Goal: Task Accomplishment & Management: Use online tool/utility

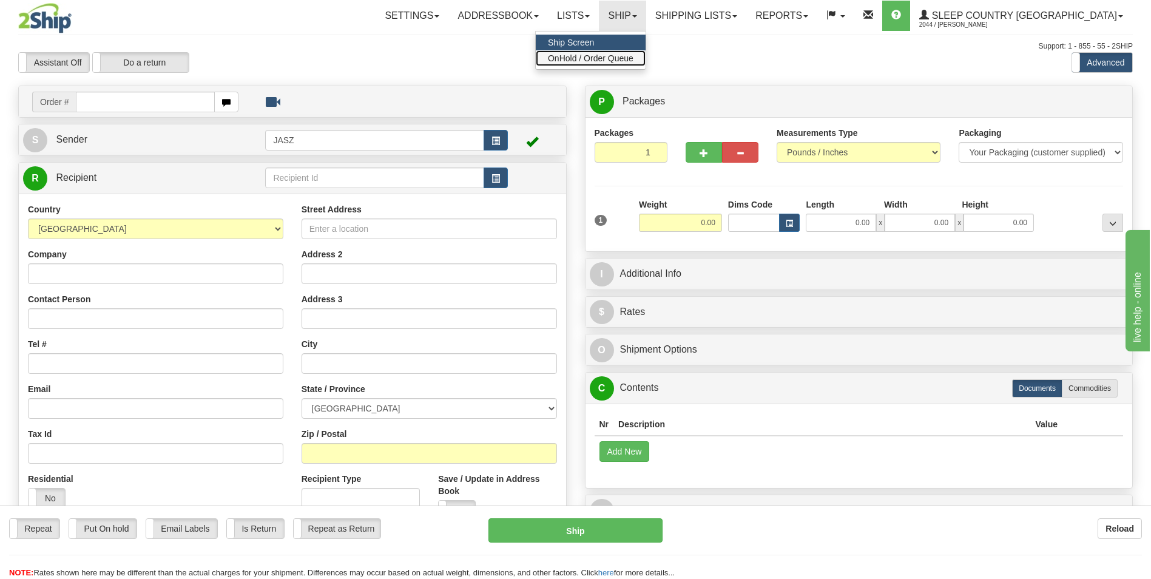
click at [634, 58] on span "OnHold / Order Queue" at bounding box center [591, 58] width 86 height 10
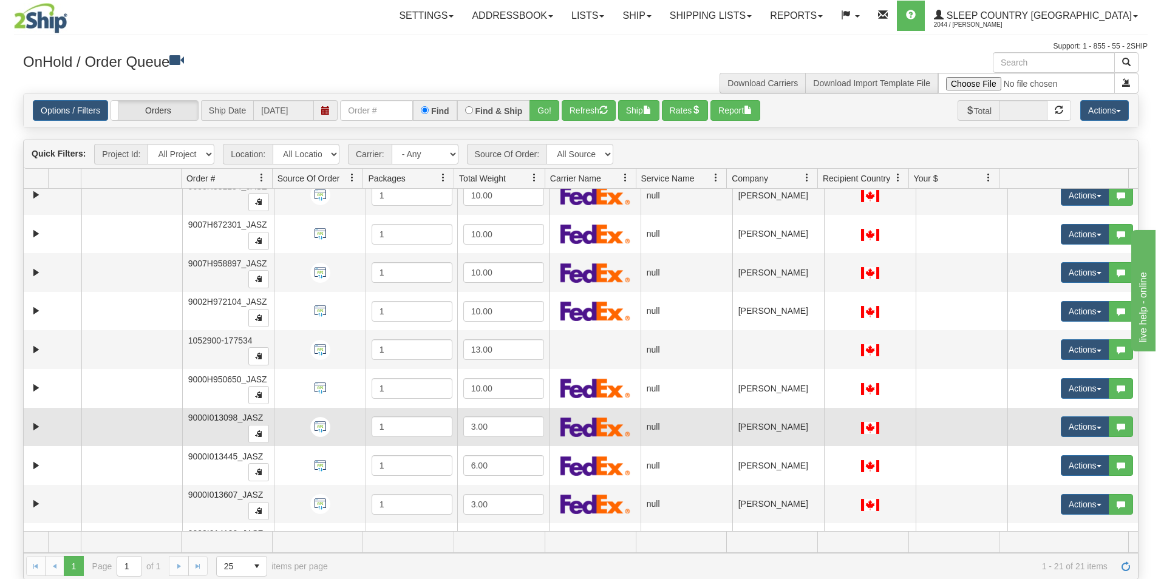
scroll to position [243, 0]
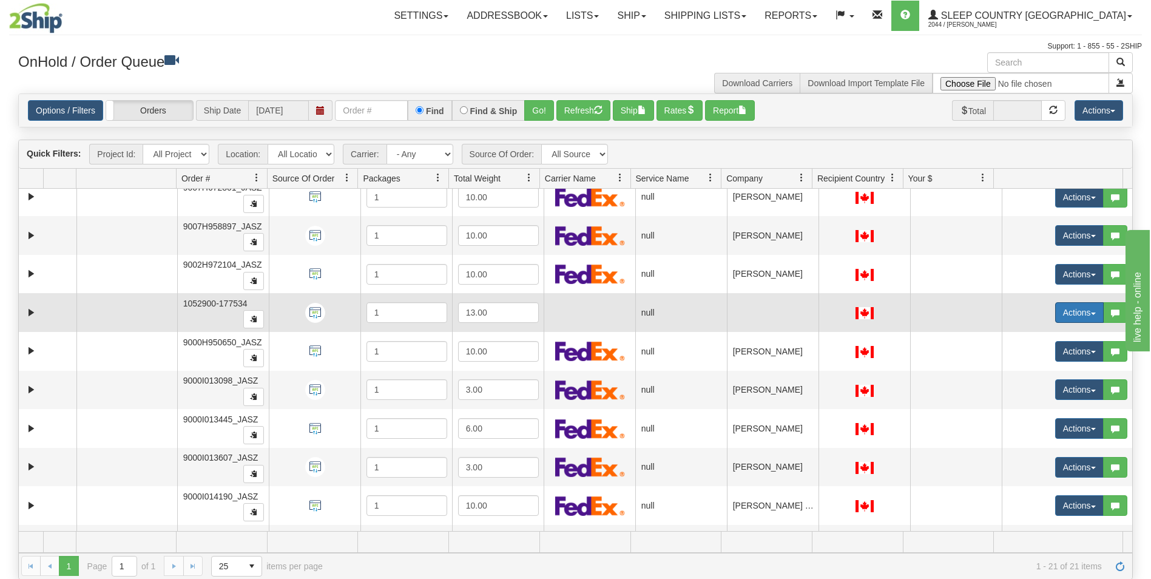
click at [1059, 313] on button "Actions" at bounding box center [1080, 312] width 49 height 21
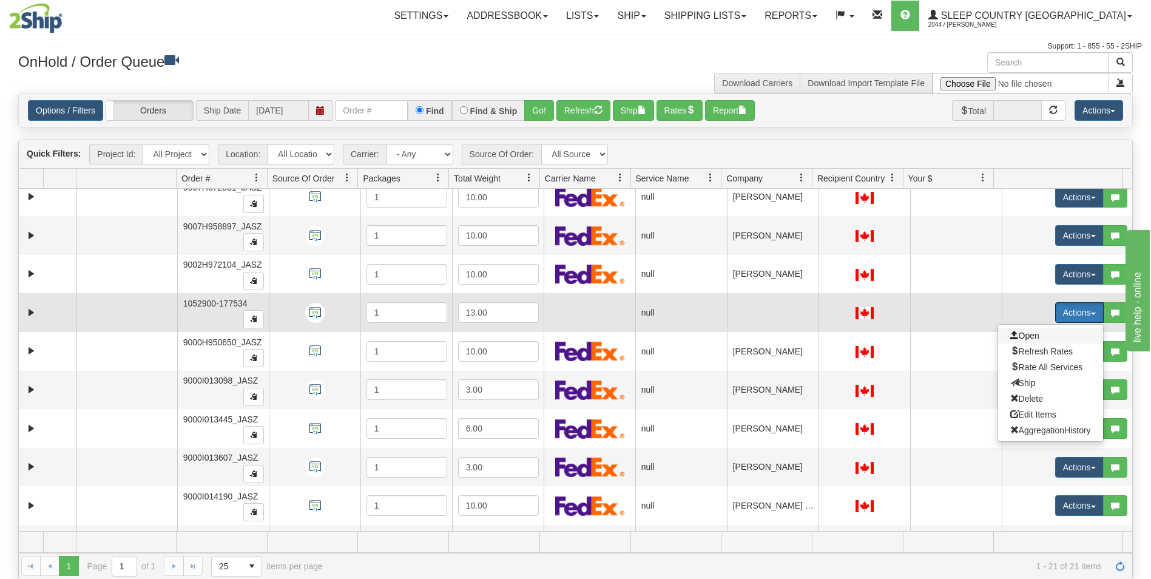
click at [1017, 332] on span "Open" at bounding box center [1025, 336] width 29 height 10
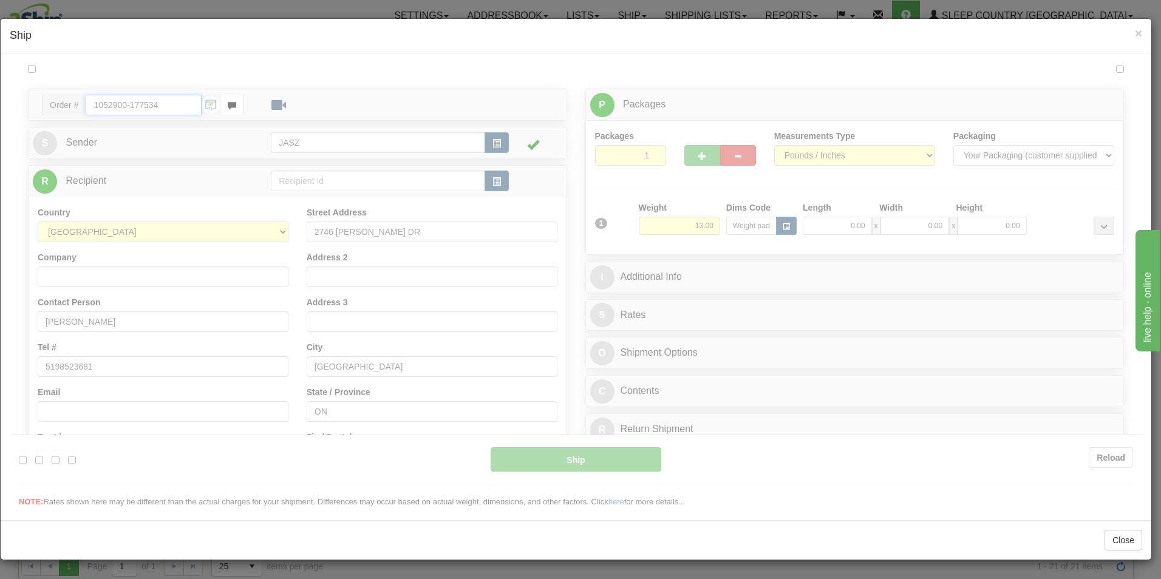
scroll to position [0, 0]
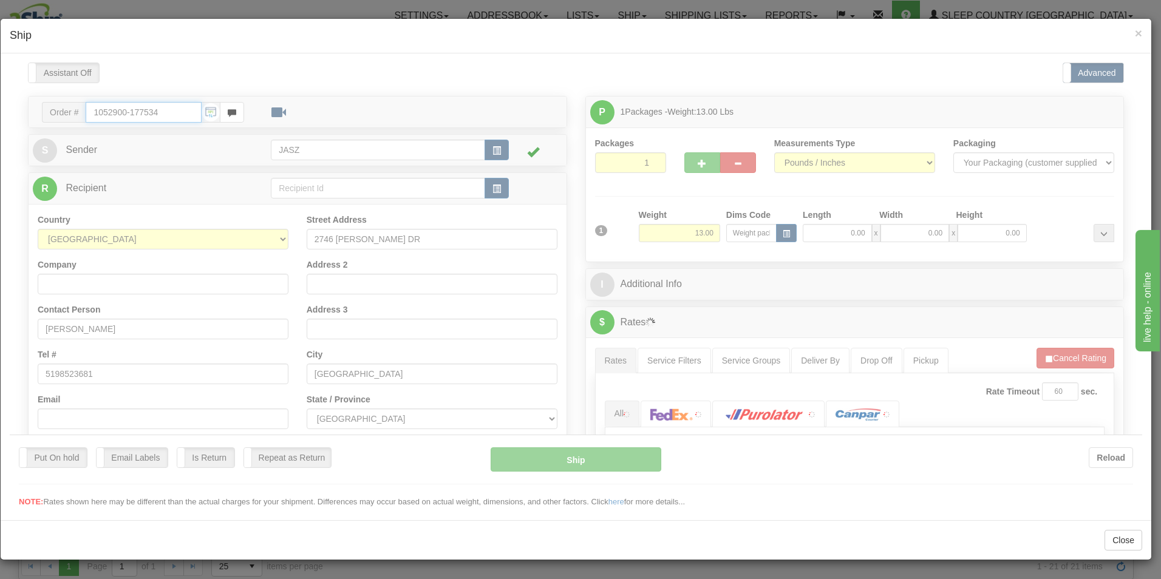
type input "08:42"
type input "16:00"
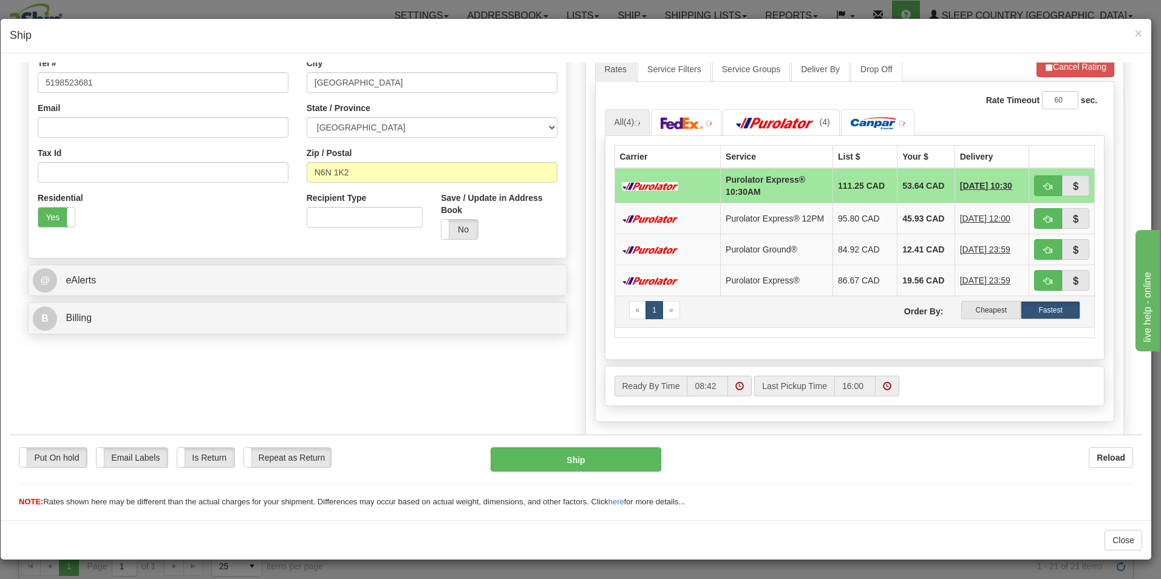
scroll to position [303, 0]
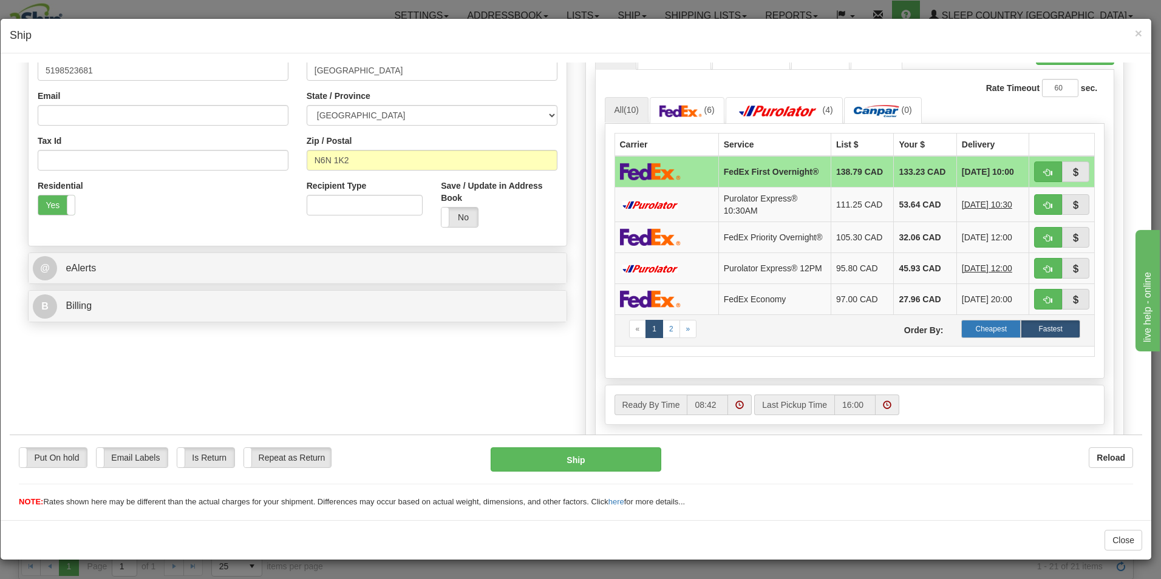
click at [974, 337] on label "Cheapest" at bounding box center [990, 328] width 59 height 18
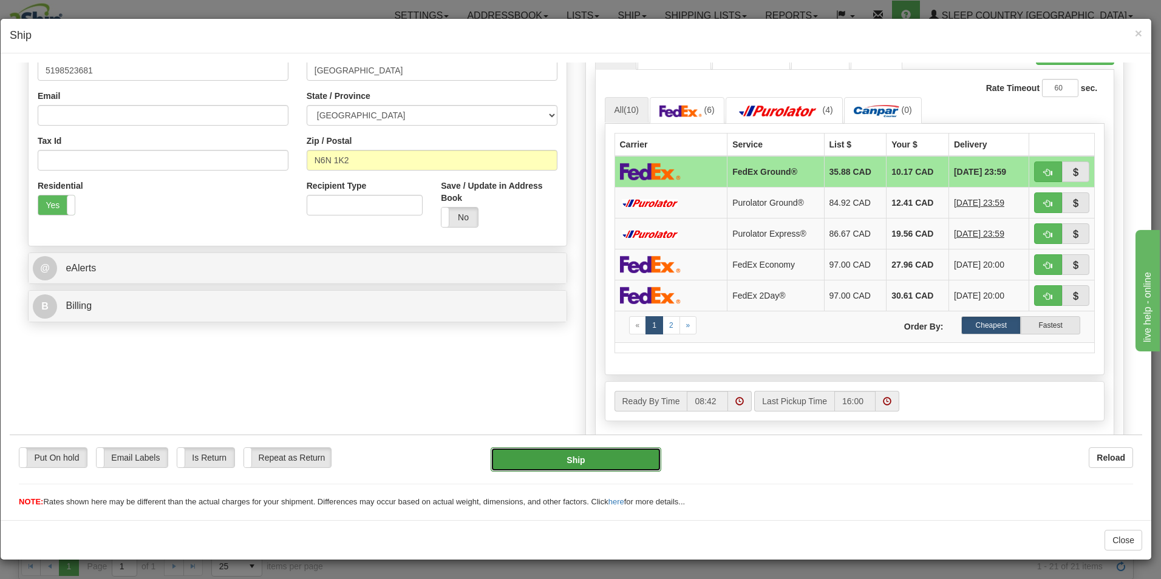
click at [610, 455] on button "Ship" at bounding box center [575, 459] width 171 height 24
type input "92"
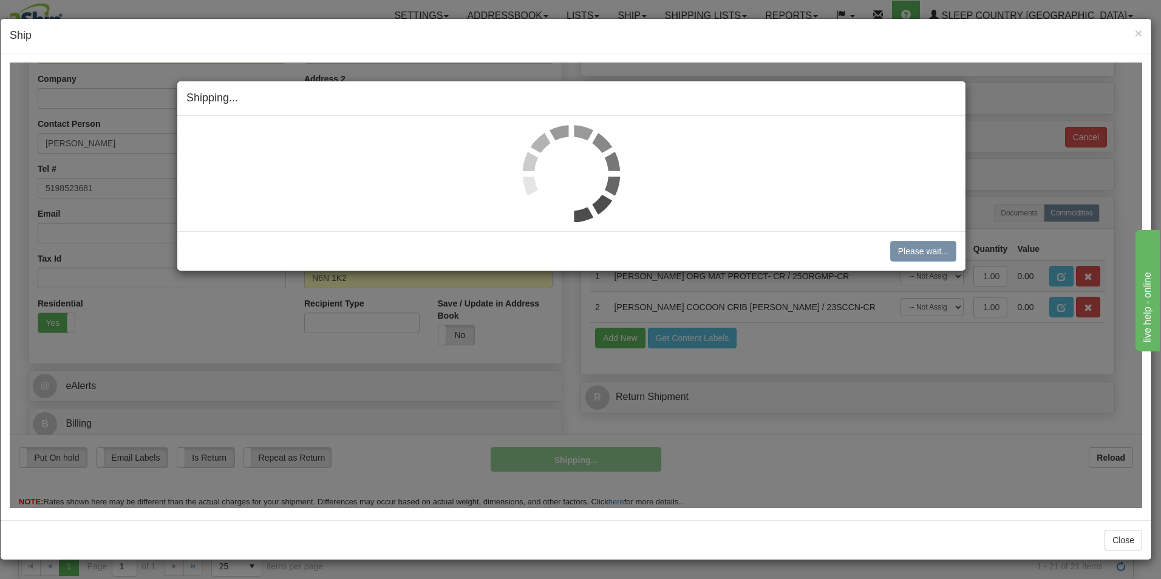
scroll to position [186, 0]
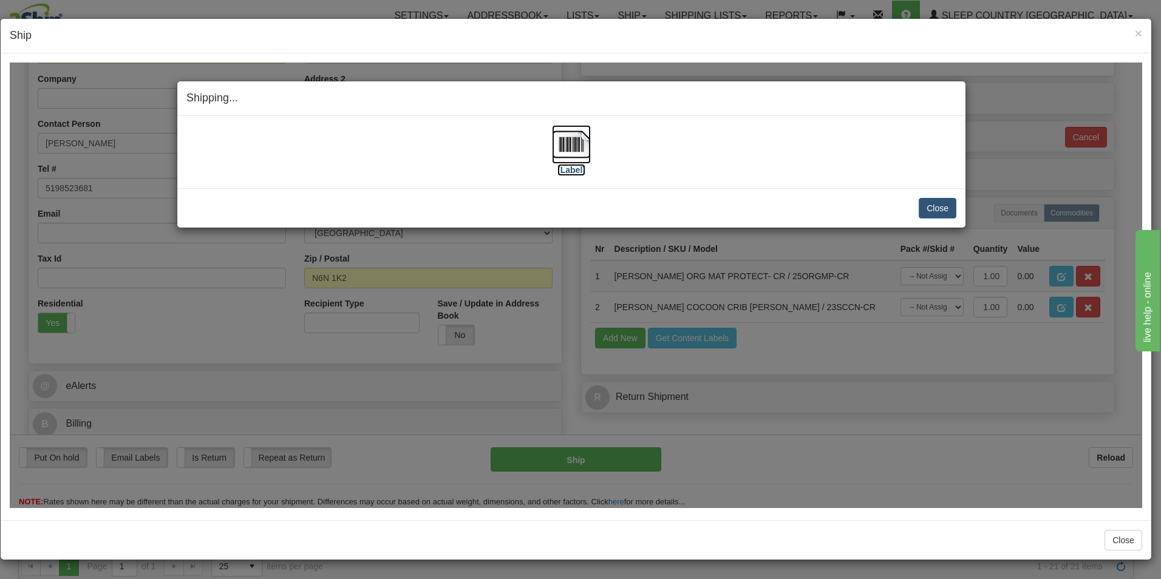
click at [573, 156] on img at bounding box center [571, 143] width 39 height 39
